Goal: Check status: Check status

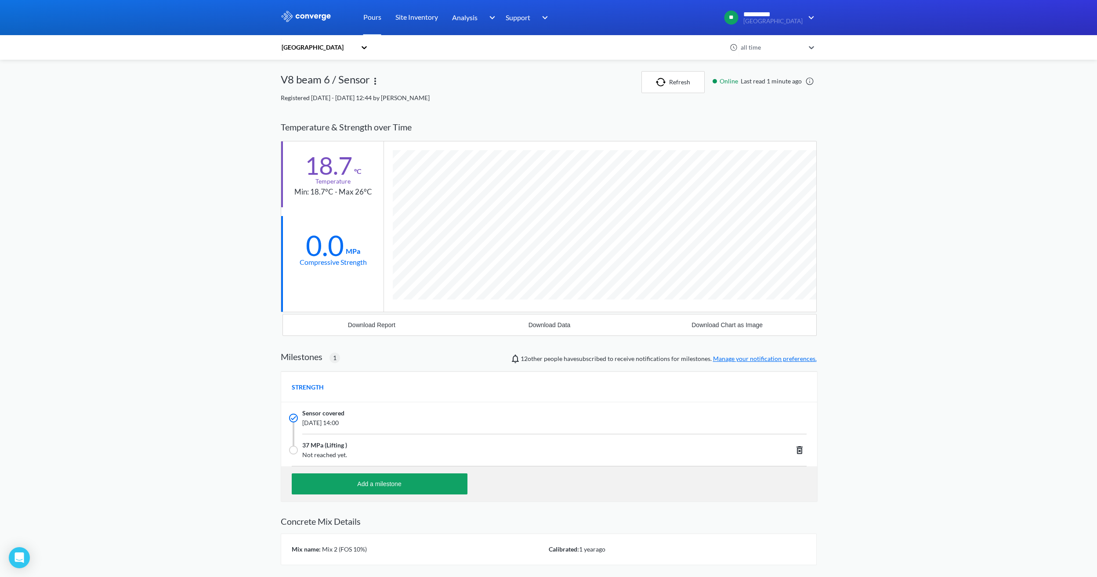
scroll to position [562, 536]
click at [656, 90] on button "Refresh" at bounding box center [672, 82] width 63 height 22
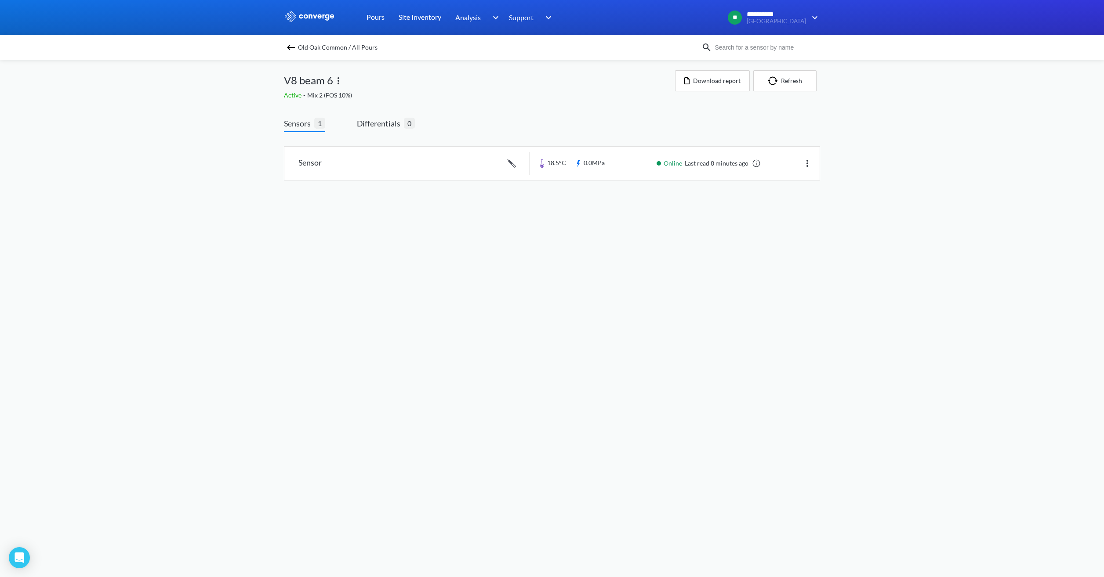
click at [287, 47] on img at bounding box center [291, 47] width 11 height 11
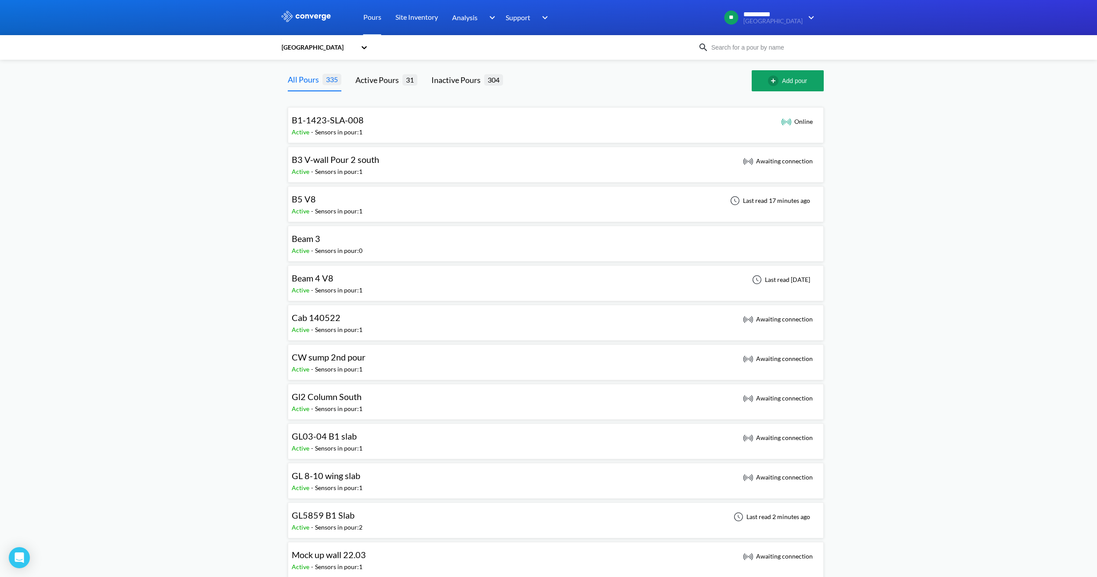
click at [365, 200] on div "B5 V8 Active - Sensors in pour: 1 Last read 17 minutes ago" at bounding box center [556, 204] width 528 height 28
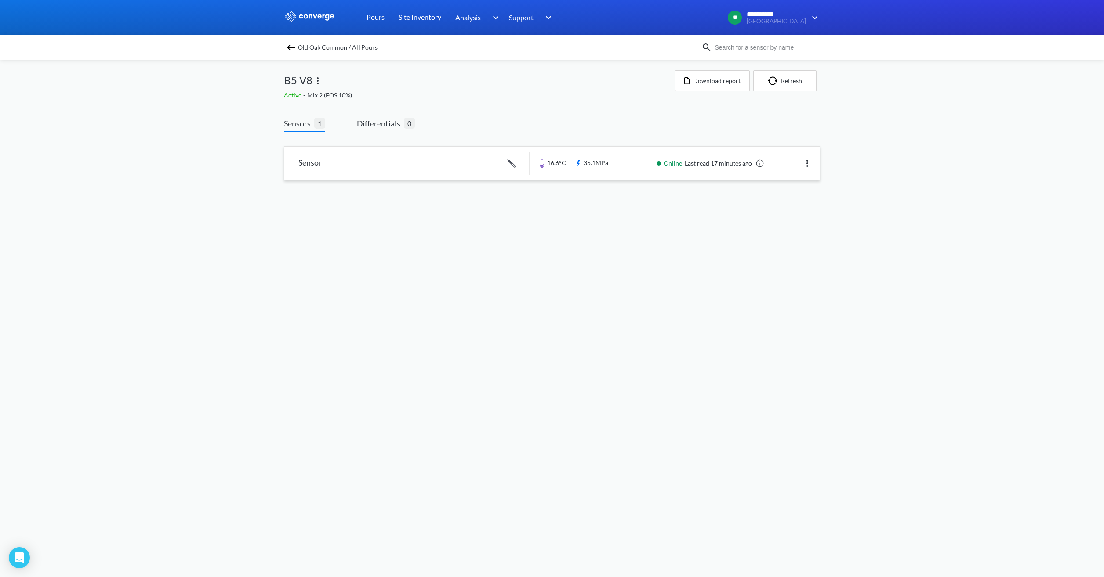
click at [607, 165] on link at bounding box center [551, 163] width 535 height 33
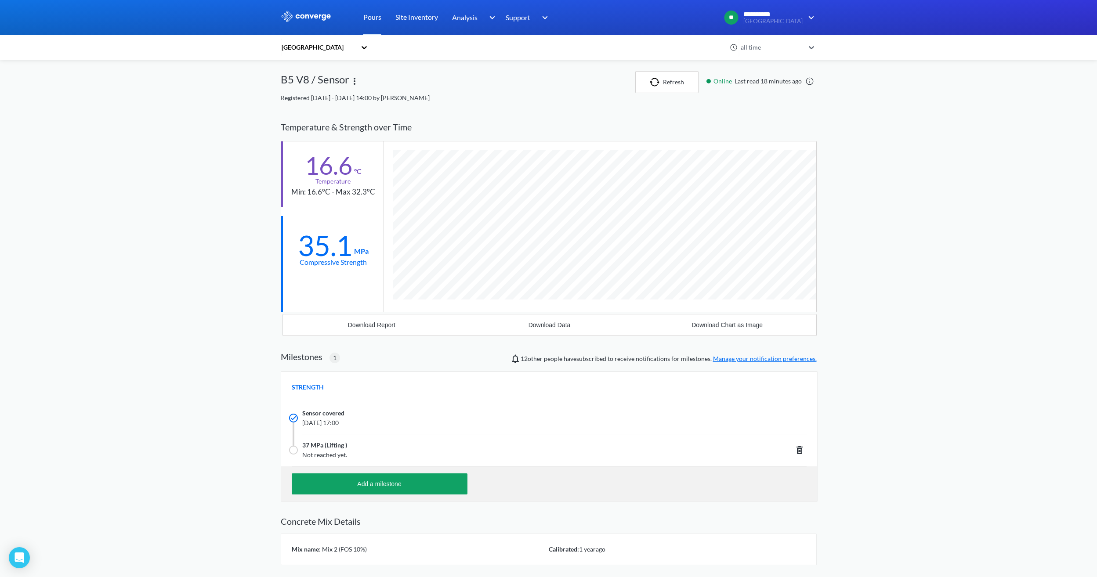
scroll to position [562, 536]
click at [661, 86] on img "button" at bounding box center [656, 82] width 13 height 9
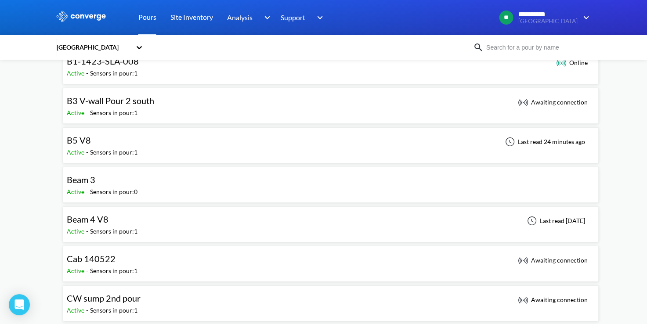
scroll to position [44, 0]
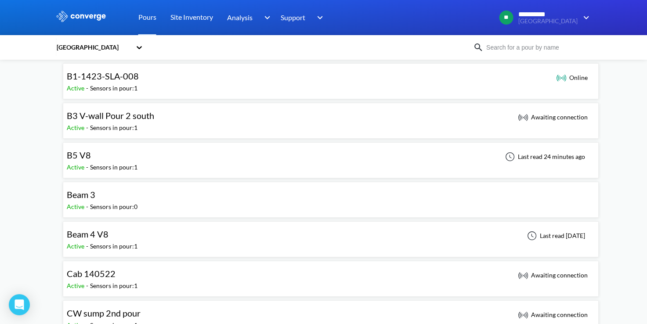
click at [173, 161] on div "B5 V8 Active - Sensors in pour: 1 Last read 24 minutes ago" at bounding box center [331, 160] width 528 height 28
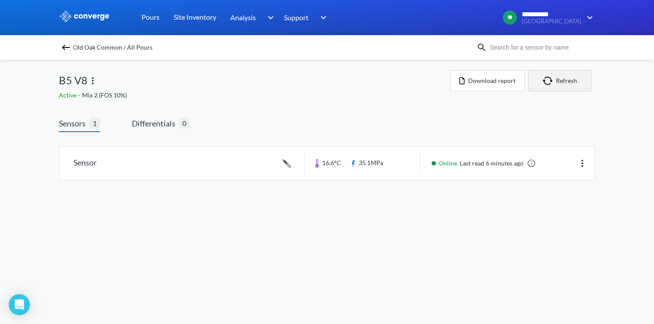
click at [556, 80] on button "Refresh" at bounding box center [559, 80] width 63 height 21
click at [399, 161] on link at bounding box center [326, 163] width 535 height 33
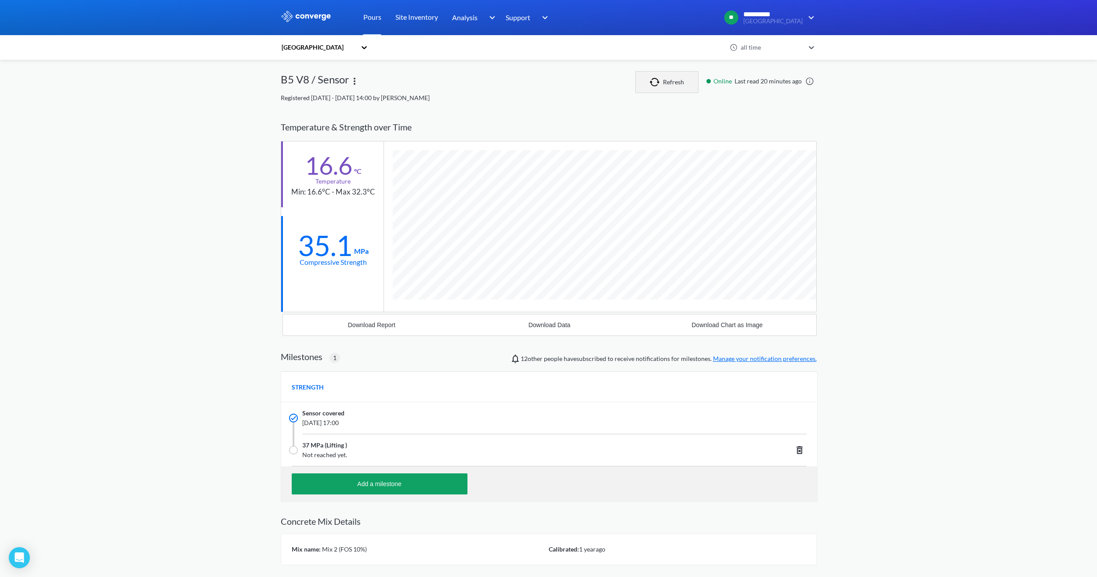
click at [663, 76] on button "Refresh" at bounding box center [666, 82] width 63 height 22
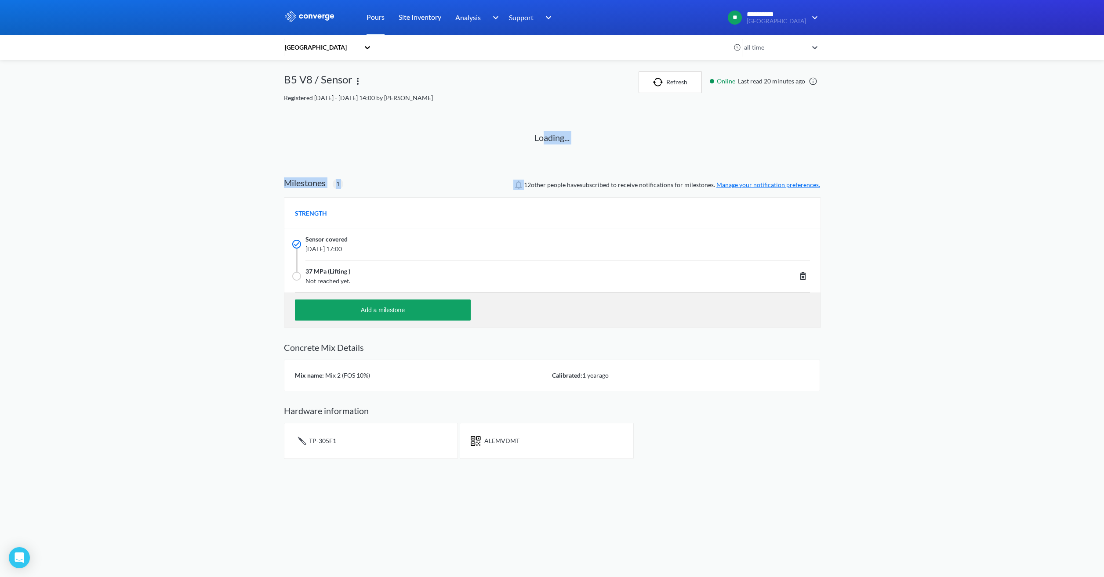
drag, startPoint x: 527, startPoint y: 164, endPoint x: 503, endPoint y: 194, distance: 37.8
click at [503, 194] on div "Old Oak Common all time B5 V8 / Sensor Refresh Online Last read 20 minutes ago …" at bounding box center [552, 265] width 536 height 388
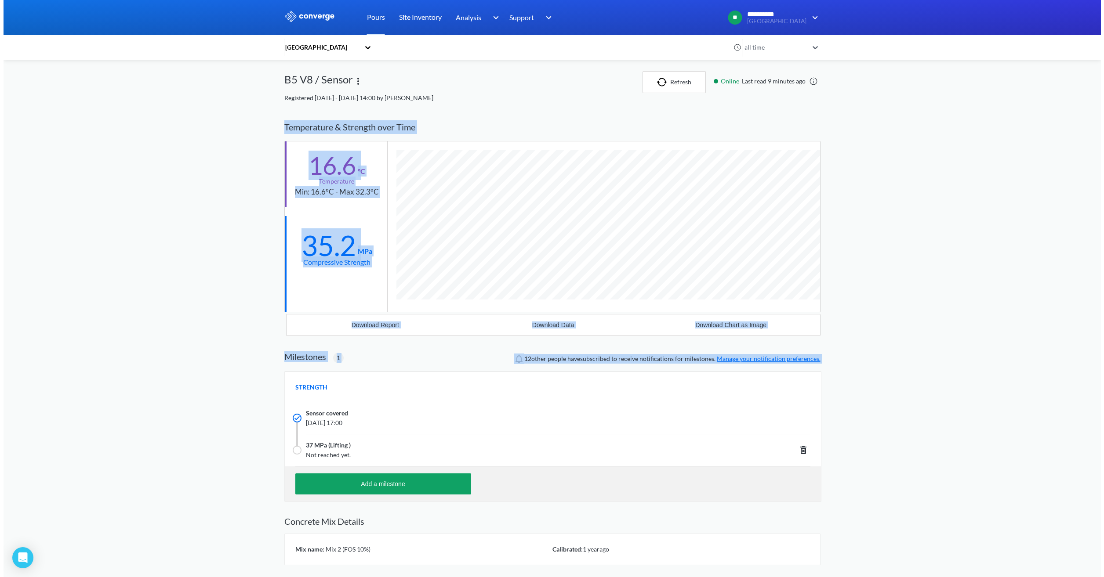
scroll to position [562, 536]
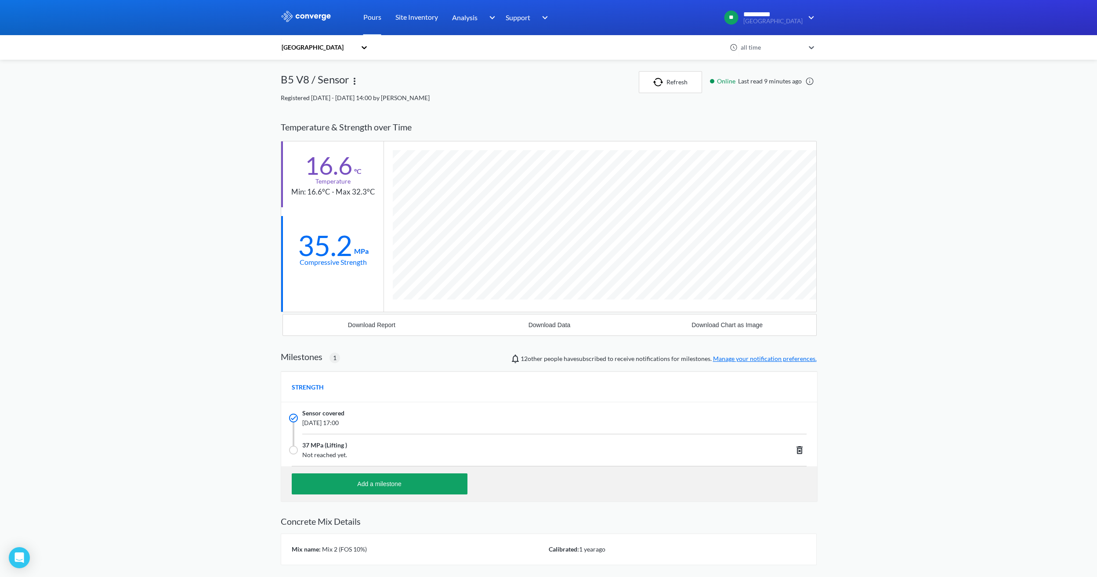
click at [615, 94] on div "Registered [DATE] - [DATE] 14:00 by [PERSON_NAME]" at bounding box center [549, 98] width 536 height 10
drag, startPoint x: 333, startPoint y: 448, endPoint x: 269, endPoint y: 448, distance: 64.6
click at [269, 448] on div "**********" at bounding box center [548, 320] width 1097 height 640
drag, startPoint x: 269, startPoint y: 448, endPoint x: 486, endPoint y: 469, distance: 217.6
click at [486, 470] on div "Add a milestone" at bounding box center [549, 484] width 536 height 35
